Goal: Task Accomplishment & Management: Manage account settings

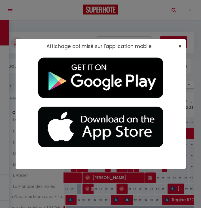
click at [179, 45] on span "×" at bounding box center [180, 46] width 3 height 7
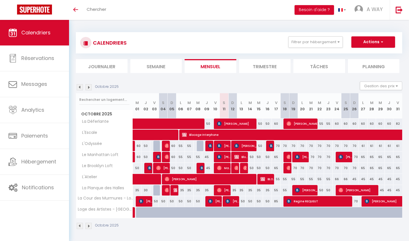
click at [201, 167] on img at bounding box center [236, 167] width 5 height 5
select select "OK"
select select "0"
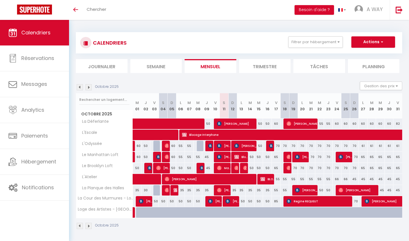
select select "1"
select select
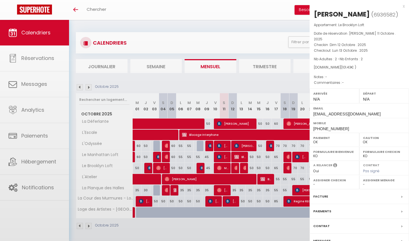
click at [201, 167] on div at bounding box center [204, 120] width 409 height 241
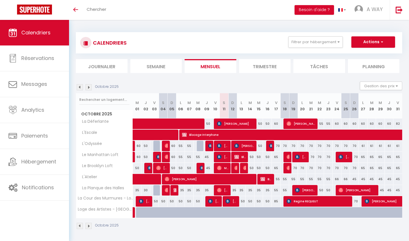
click at [201, 167] on img at bounding box center [236, 167] width 5 height 5
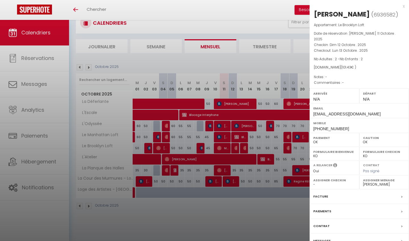
scroll to position [20, 0]
click at [201, 207] on label "Messages" at bounding box center [321, 241] width 17 height 6
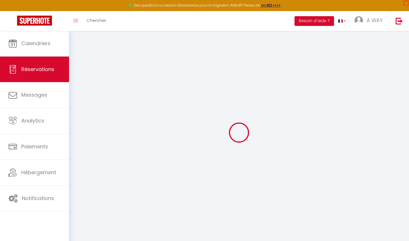
select select
checkbox input "false"
select select
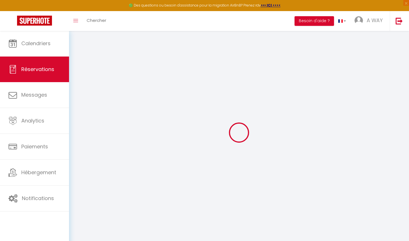
select select
checkbox input "false"
select select
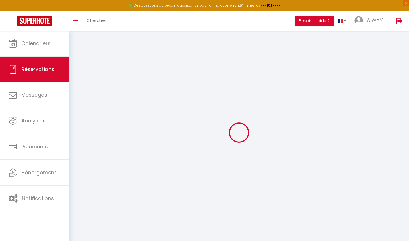
select select
checkbox input "false"
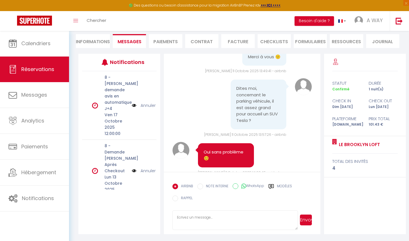
click at [91, 41] on li "Informations" at bounding box center [93, 41] width 34 height 14
select select
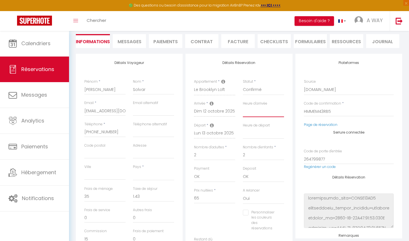
select select "16:00"
select select
checkbox input "false"
select select
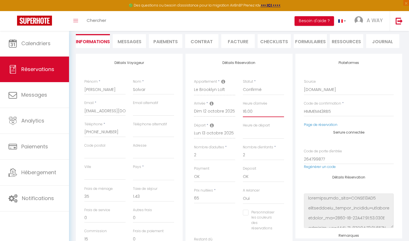
select select
checkbox input "false"
select select "10:30"
select select
checkbox input "false"
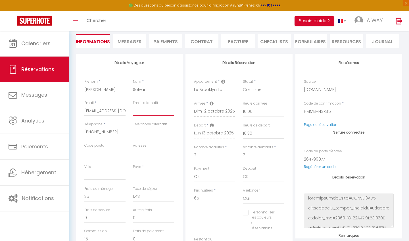
type input "n"
select select
checkbox input "false"
type input "ni"
select select
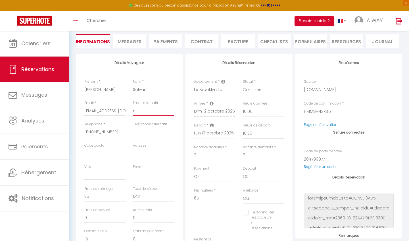
checkbox input "false"
type input "nic"
select select
checkbox input "false"
type input "nico"
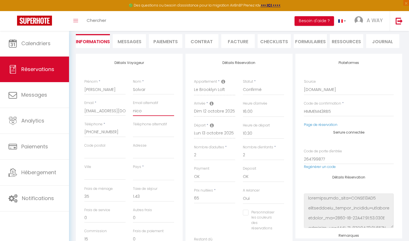
select select
checkbox input "false"
type input "nicol"
select select
checkbox input "false"
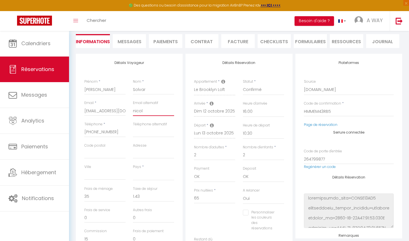
type input "[PERSON_NAME]"
select select
checkbox input "false"
type input "[PERSON_NAME]"
select select
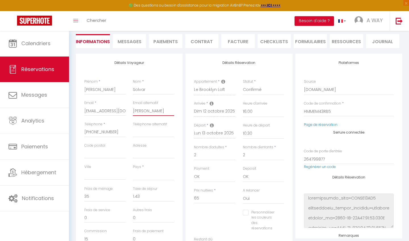
checkbox input "false"
type input "[PERSON_NAME]."
select select
checkbox input "false"
type input "[PERSON_NAME].s"
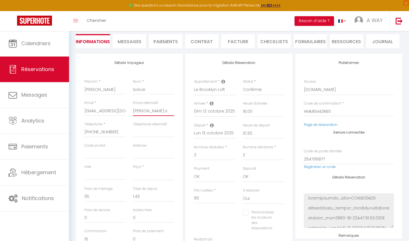
select select
checkbox input "false"
type input "[DOMAIN_NAME]"
select select
checkbox input "false"
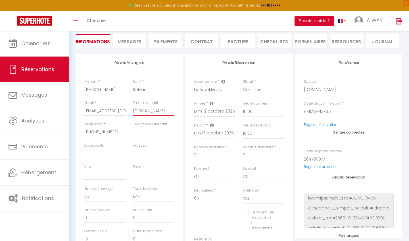
type input "[PERSON_NAME].sol"
select select
checkbox input "false"
type input "[PERSON_NAME].solv"
select select
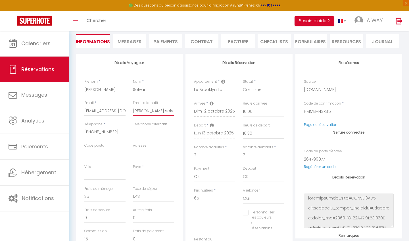
checkbox input "false"
type input "[PERSON_NAME].solva"
select select
checkbox input "false"
type input "[PERSON_NAME].solvar"
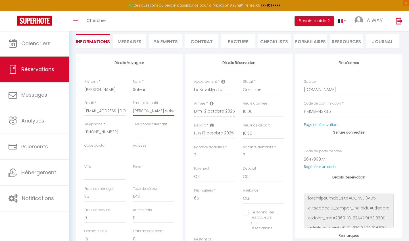
select select
checkbox input "false"
type input "[PERSON_NAME].solvar1"
select select
checkbox input "false"
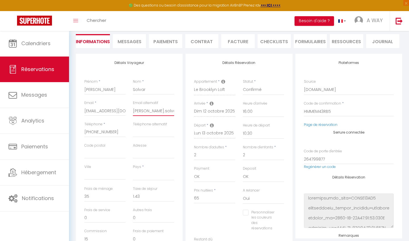
type input "[PERSON_NAME].solvar1@"
select select
checkbox input "false"
type input "nicolas.solvar1@g"
select select
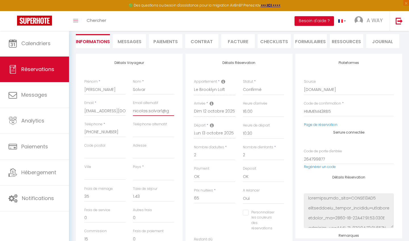
checkbox input "false"
type input "nicolas.solvar1@gm"
select select
checkbox input "false"
type input "nicolas.solvar1@gma"
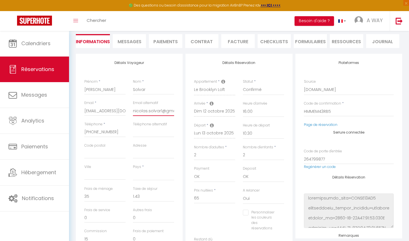
select select
checkbox input "false"
type input "nicolas.solvar1@gmai"
select select
checkbox input "false"
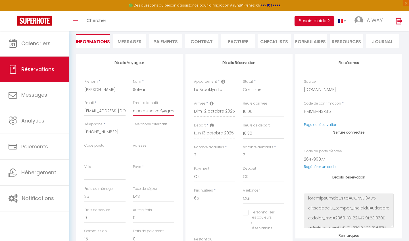
type input "[EMAIL_ADDRESS]"
select select
checkbox input "false"
type input "[EMAIL_ADDRESS]."
select select
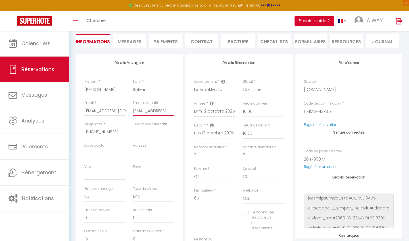
checkbox input "false"
select select
checkbox input "false"
type input "nicolas.solvar1@gmail.c"
select select
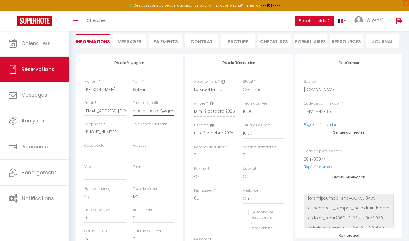
checkbox input "false"
type input "[EMAIL_ADDRESS][DOMAIN_NAME]"
select select
checkbox input "false"
type input "[EMAIL_ADDRESS][DOMAIN_NAME]"
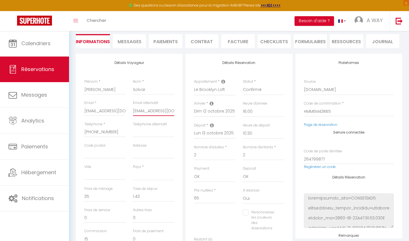
select select
checkbox input "false"
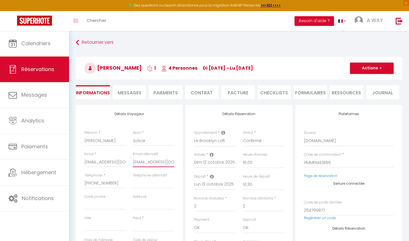
type input "[EMAIL_ADDRESS][DOMAIN_NAME]"
click at [201, 68] on span "button" at bounding box center [379, 68] width 3 height 5
click at [201, 82] on link "Enregistrer" at bounding box center [365, 80] width 45 height 7
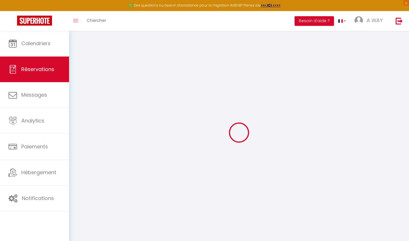
select select "not_cancelled"
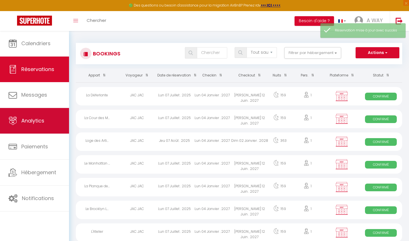
click at [31, 120] on span "Analytics" at bounding box center [32, 120] width 23 height 7
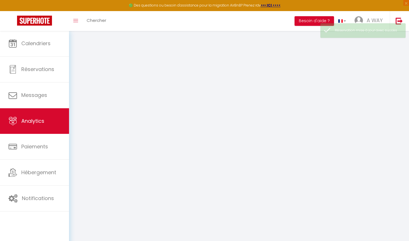
select select "2025"
select select "10"
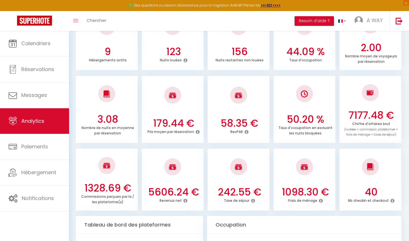
scroll to position [114, 0]
